Goal: Task Accomplishment & Management: Use online tool/utility

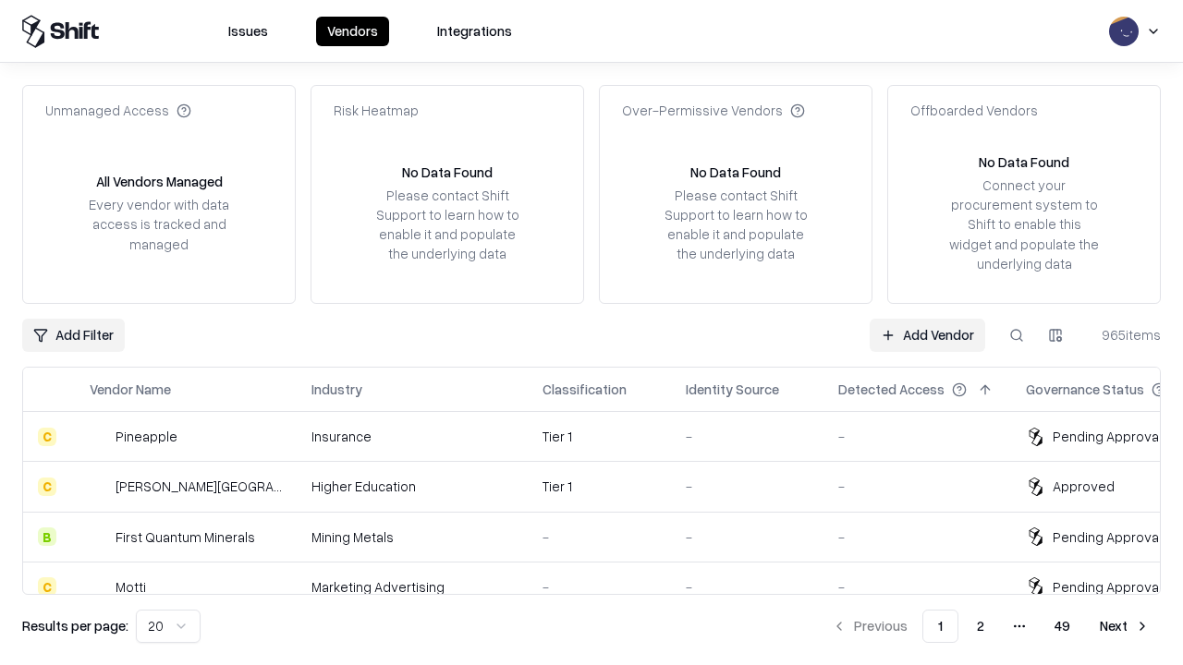
click at [927, 335] on link "Add Vendor" at bounding box center [928, 335] width 116 height 33
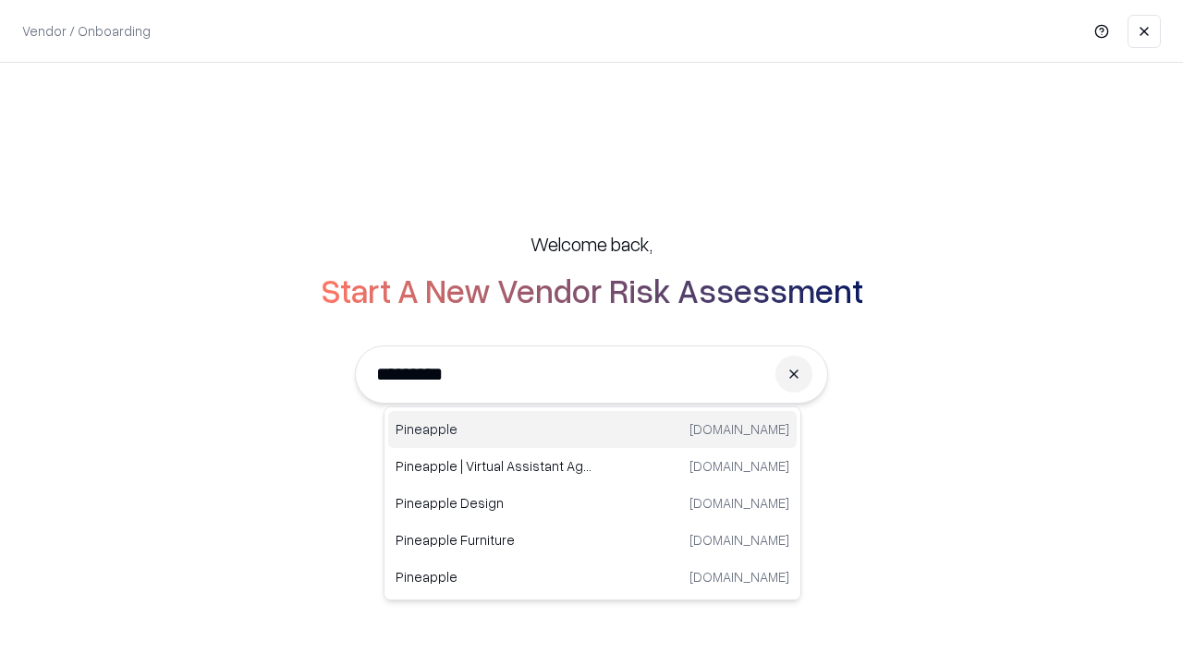
click at [592, 430] on div "Pineapple [DOMAIN_NAME]" at bounding box center [592, 429] width 408 height 37
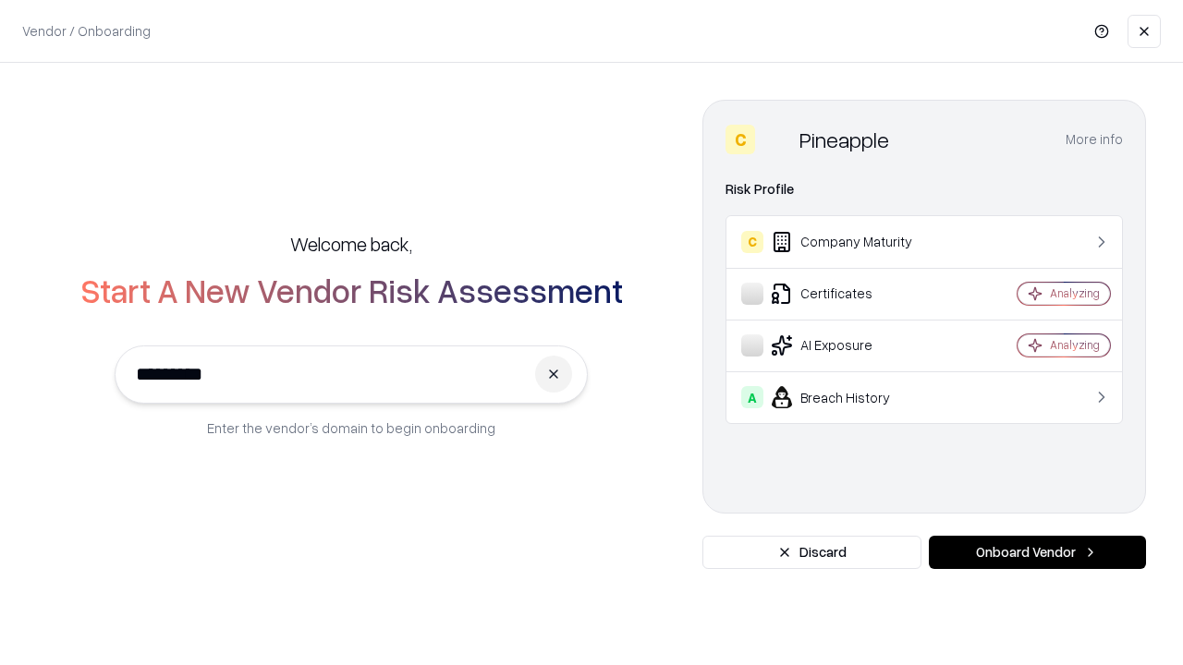
type input "*********"
click at [1037, 553] on button "Onboard Vendor" at bounding box center [1037, 552] width 217 height 33
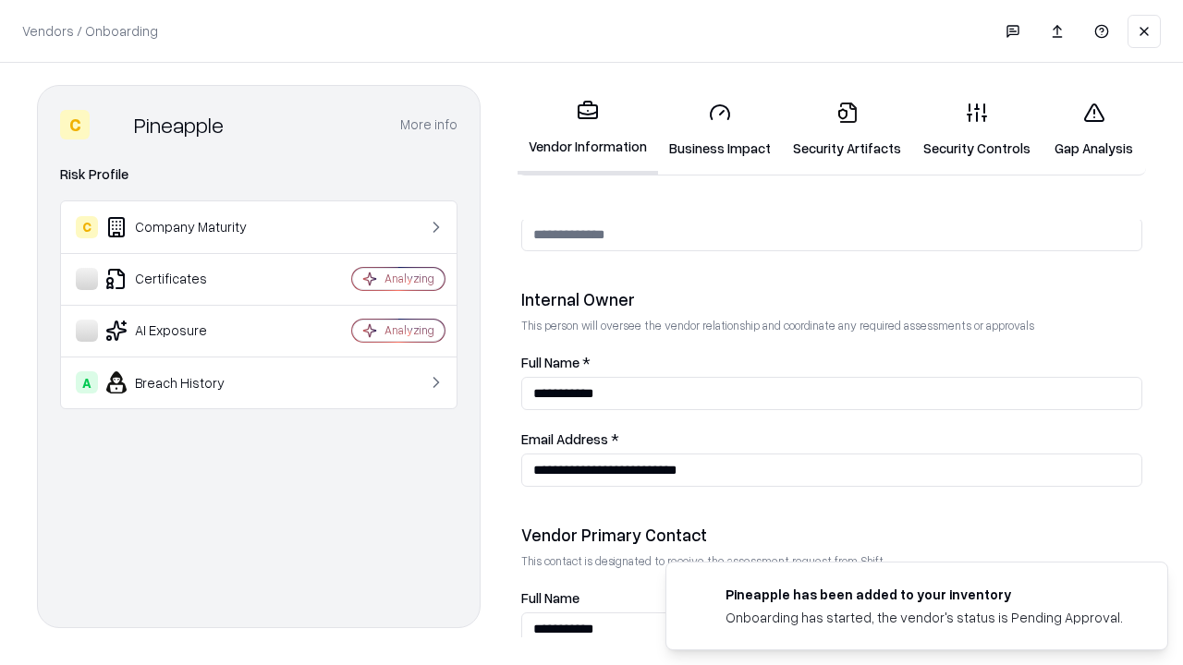
scroll to position [957, 0]
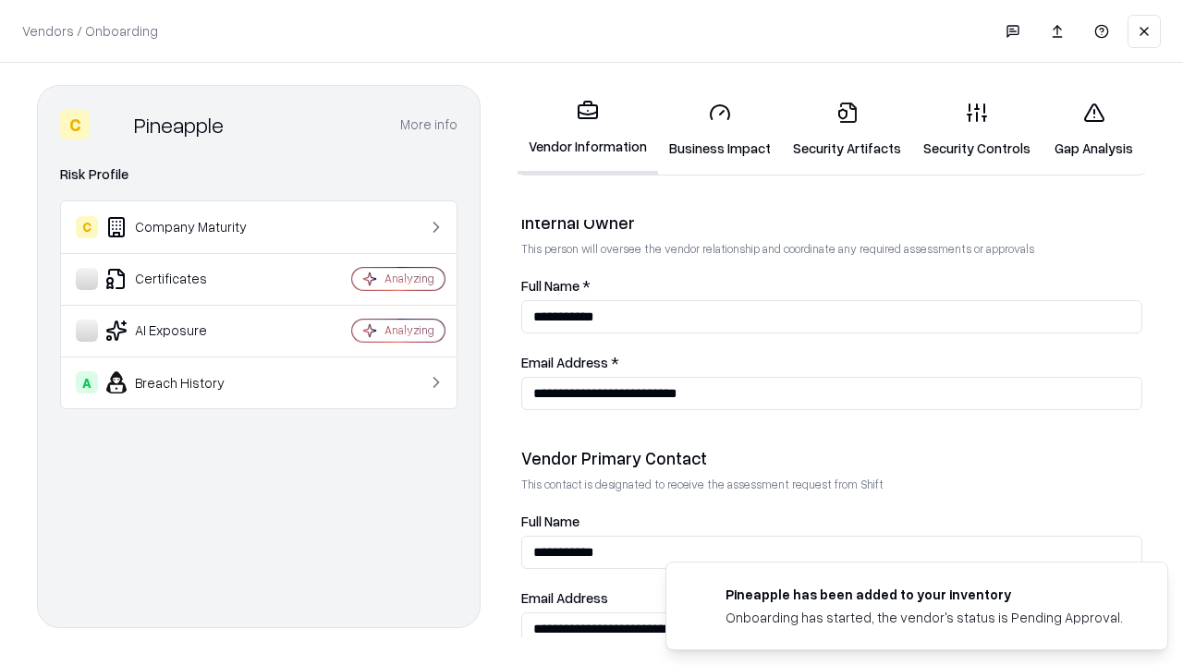
click at [720, 129] on link "Business Impact" at bounding box center [720, 130] width 124 height 86
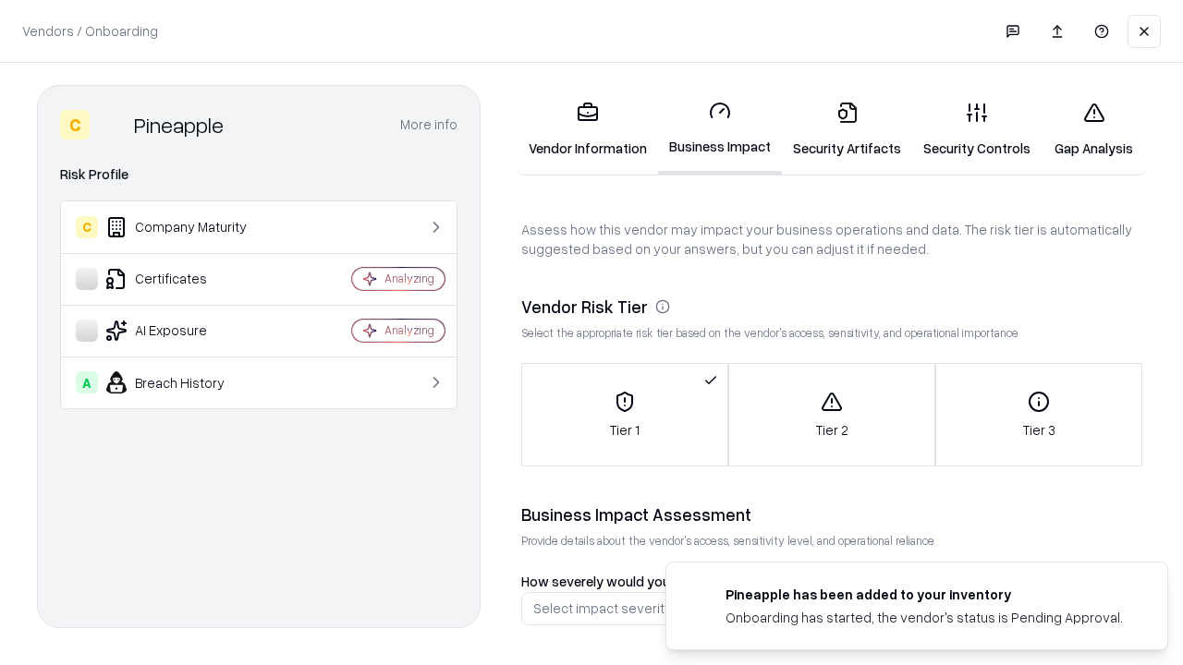
click at [846, 129] on link "Security Artifacts" at bounding box center [847, 130] width 130 height 86
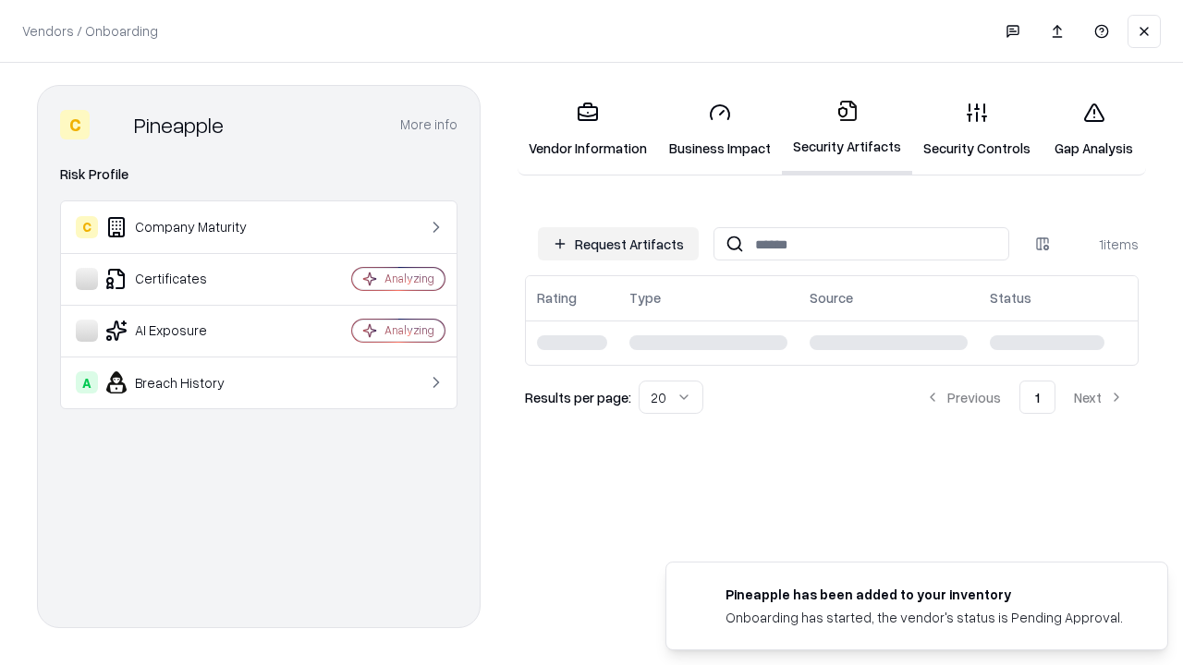
click at [618, 244] on button "Request Artifacts" at bounding box center [618, 243] width 161 height 33
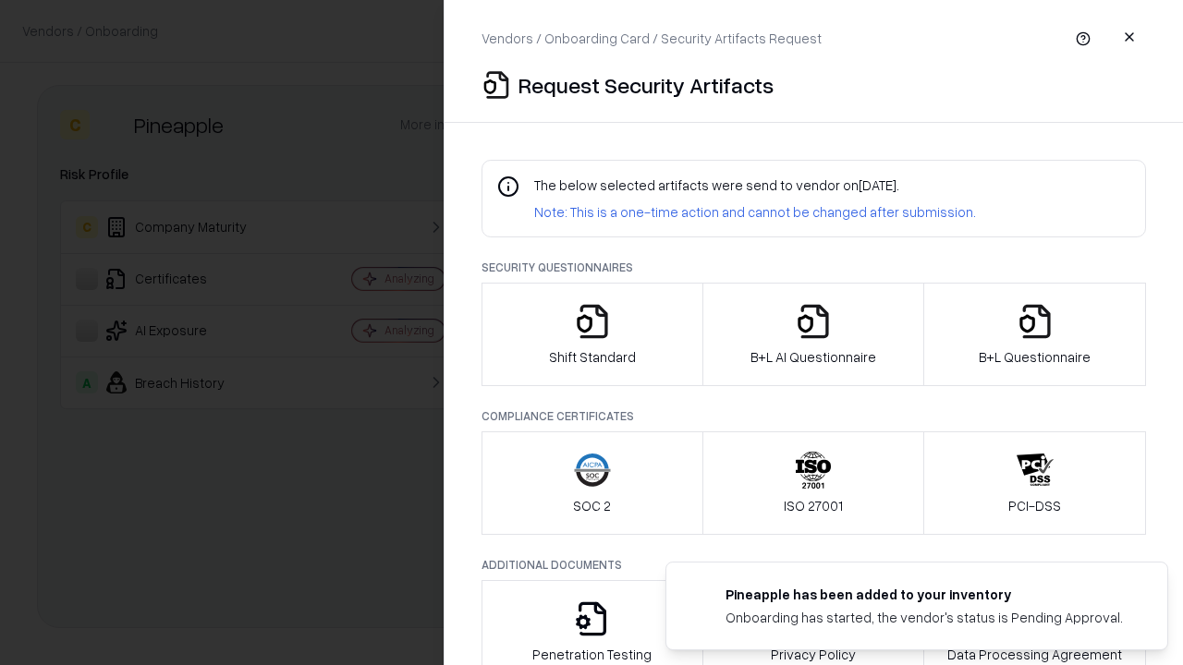
click at [591, 335] on icon "button" at bounding box center [592, 321] width 37 height 37
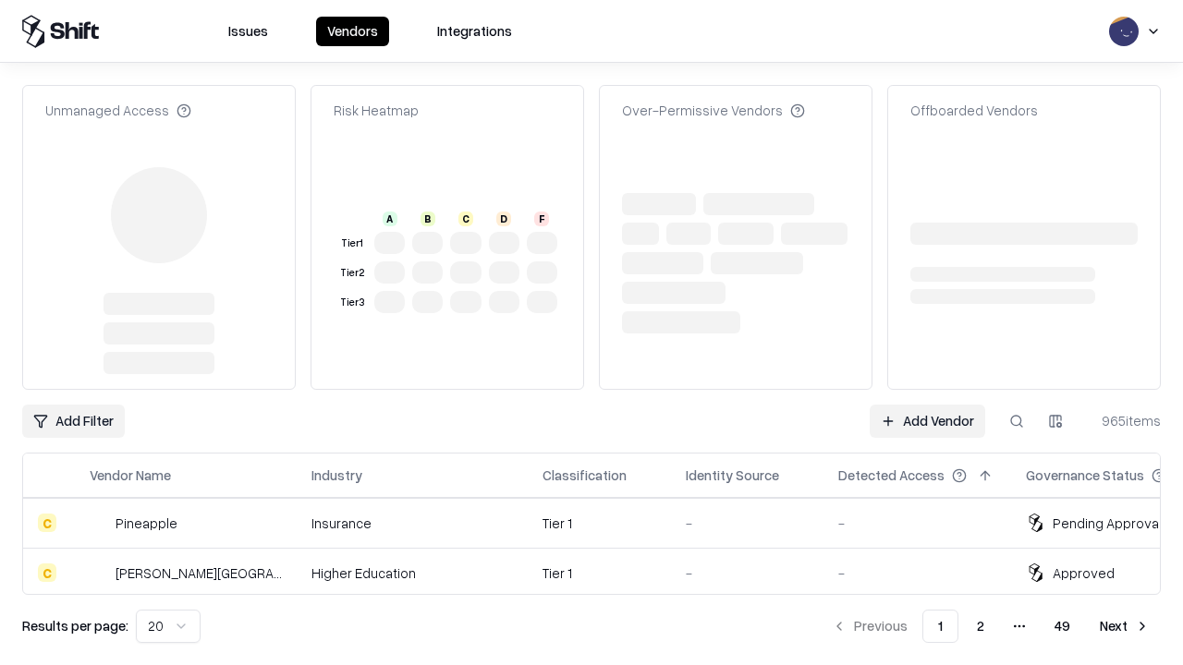
click at [927, 405] on link "Add Vendor" at bounding box center [928, 421] width 116 height 33
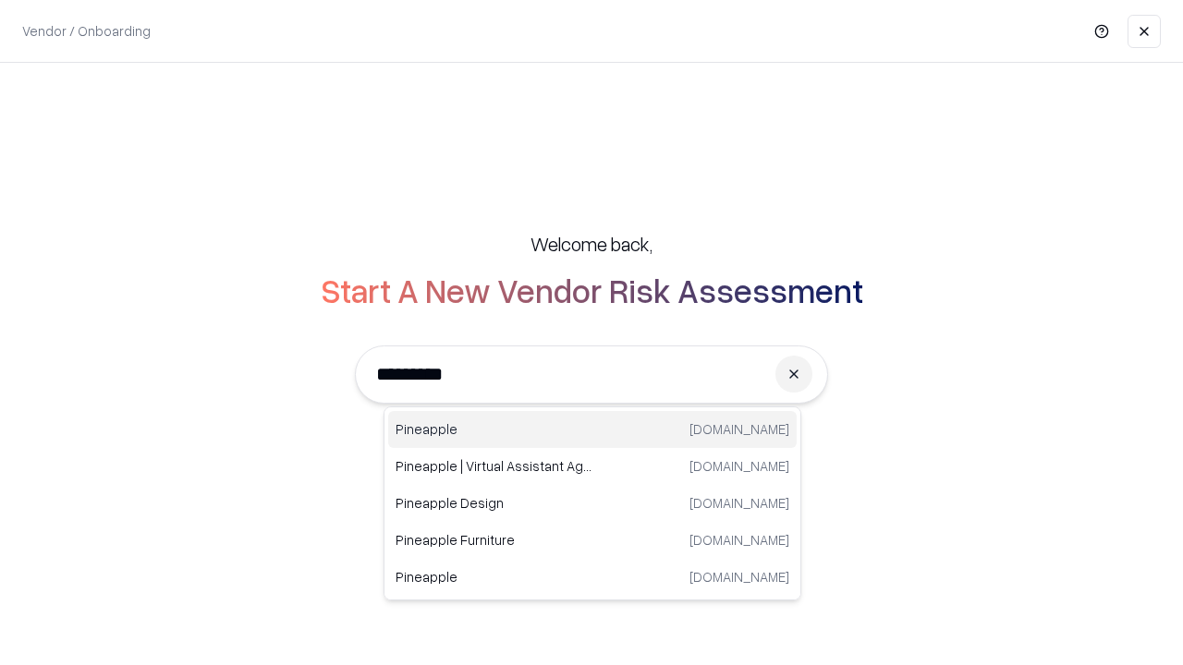
click at [592, 430] on div "Pineapple [DOMAIN_NAME]" at bounding box center [592, 429] width 408 height 37
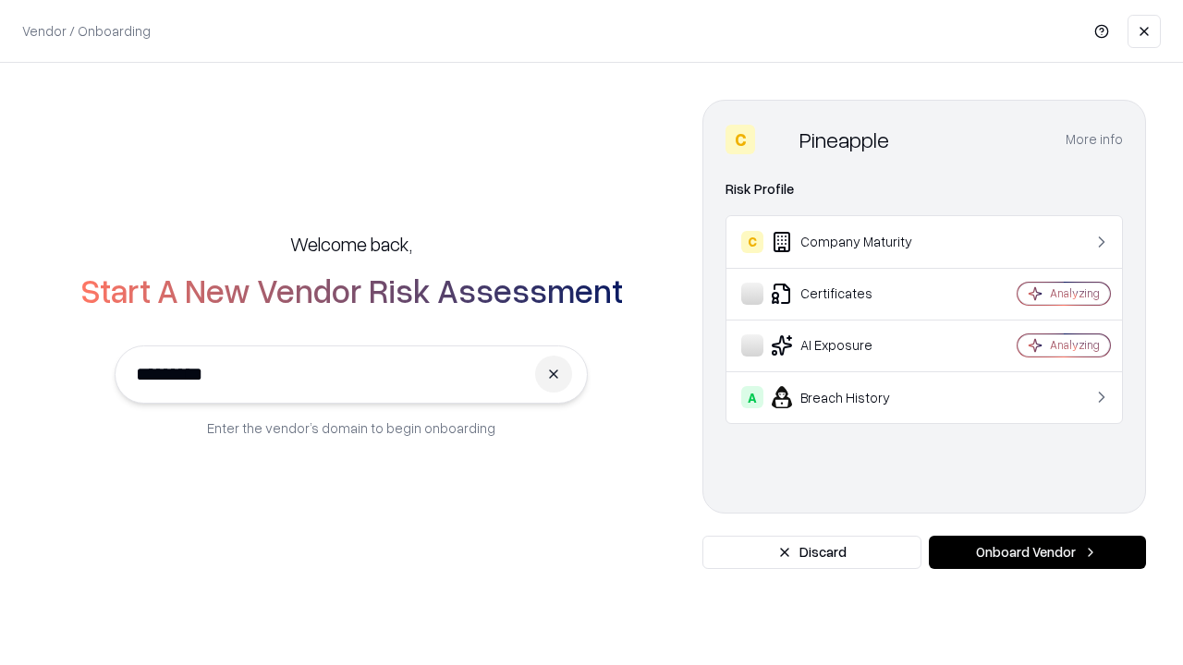
type input "*********"
click at [1037, 553] on button "Onboard Vendor" at bounding box center [1037, 552] width 217 height 33
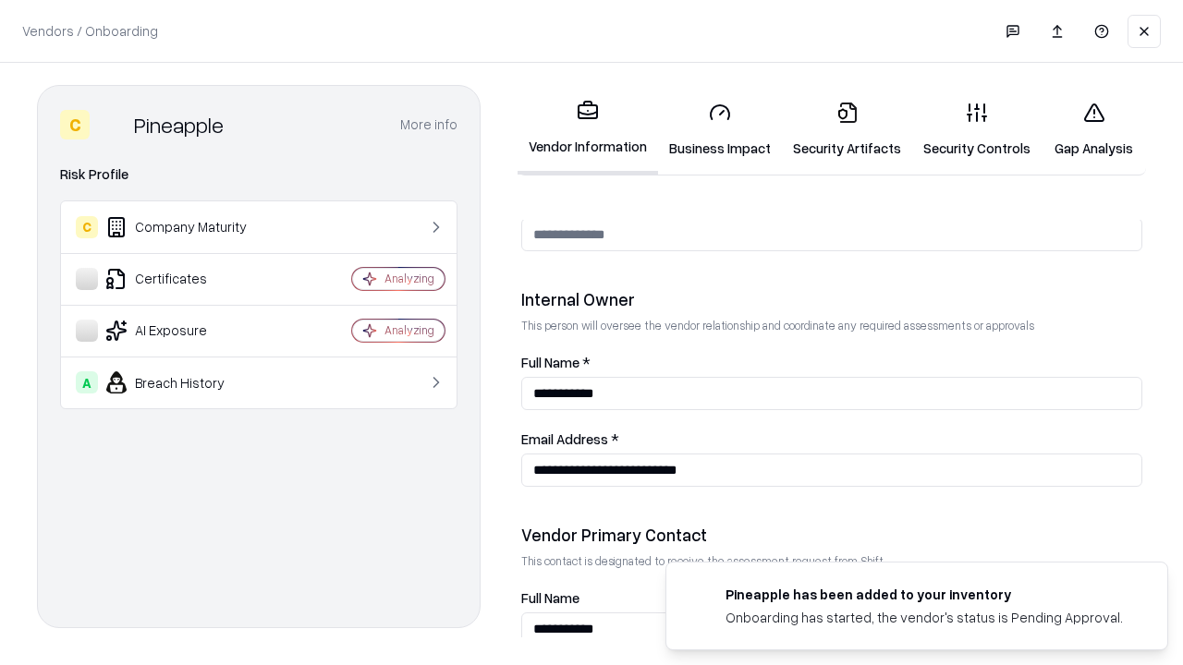
scroll to position [957, 0]
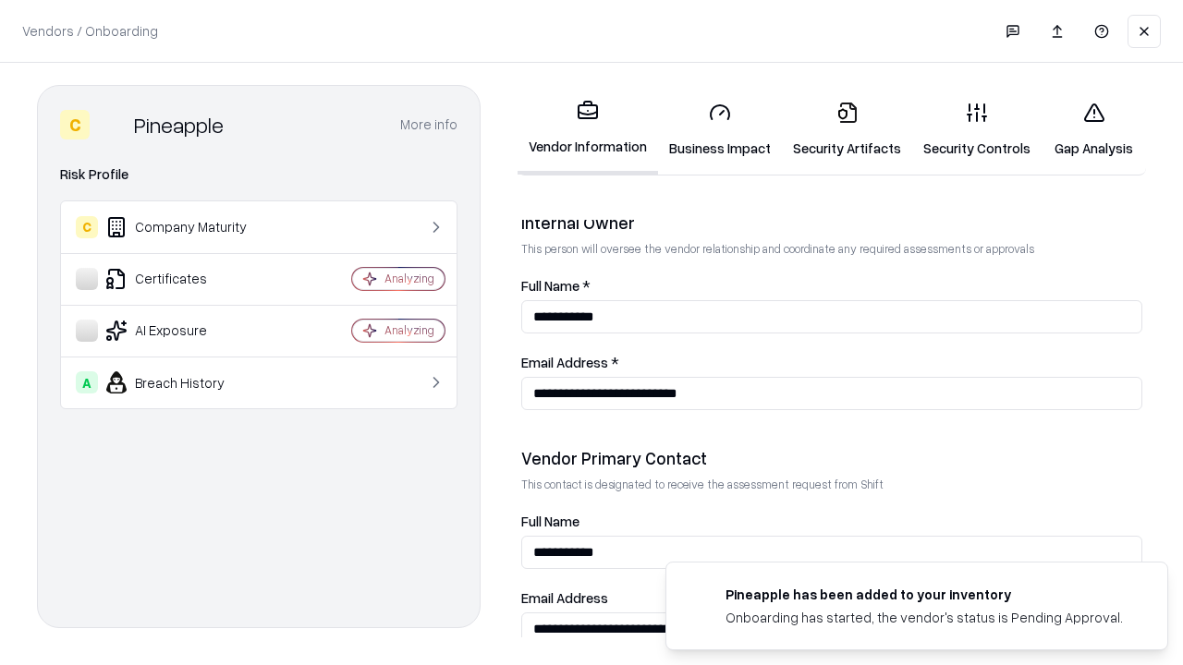
click at [1093, 129] on link "Gap Analysis" at bounding box center [1093, 130] width 104 height 86
